Goal: Task Accomplishment & Management: Use online tool/utility

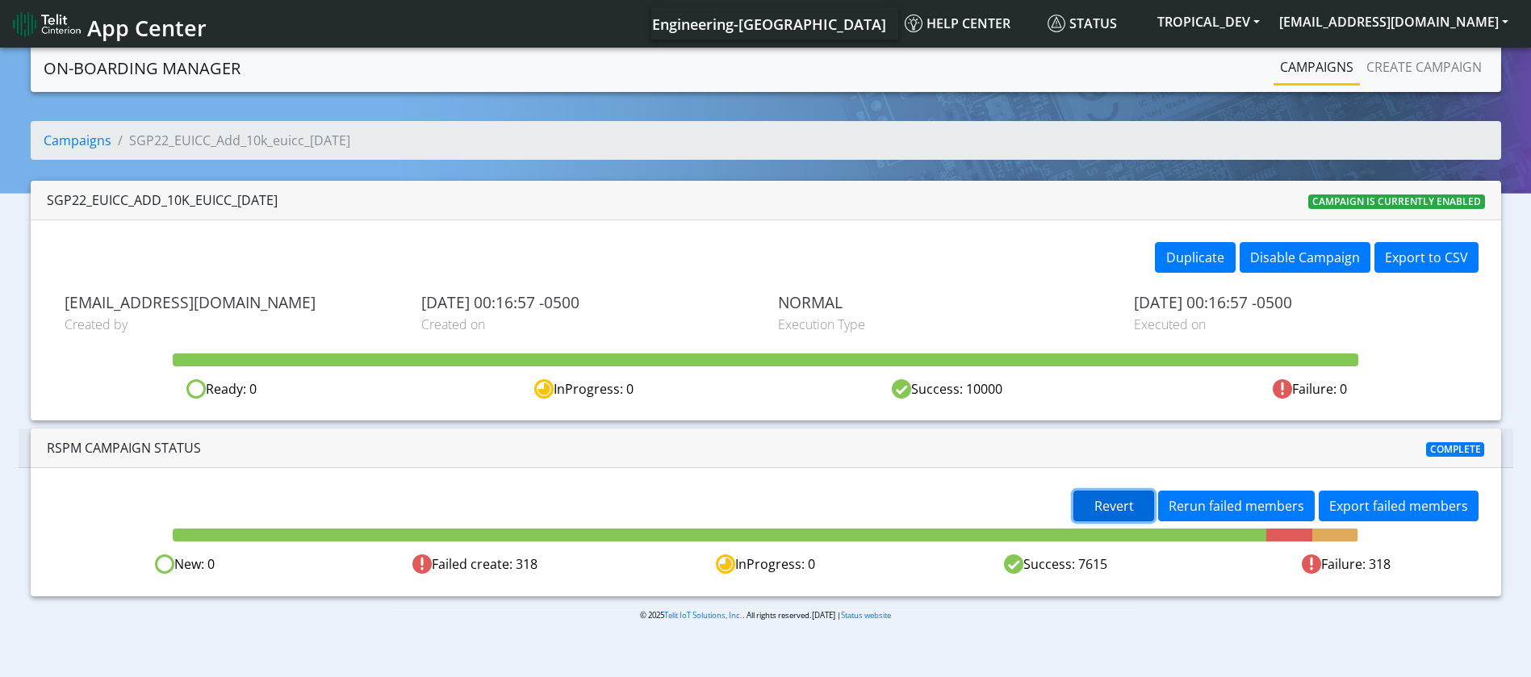
click at [1130, 501] on span "Revert" at bounding box center [1115, 506] width 40 height 18
